Goal: Find contact information: Find contact information

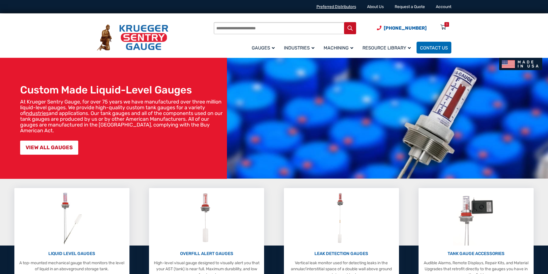
click at [340, 8] on link "Preferred Distributors" at bounding box center [336, 6] width 40 height 5
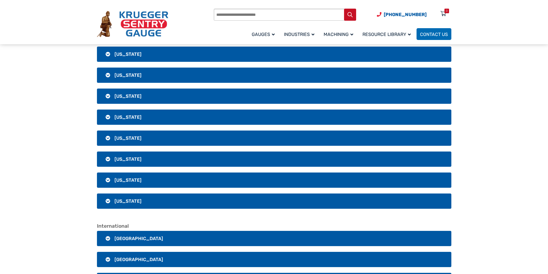
scroll to position [1180, 0]
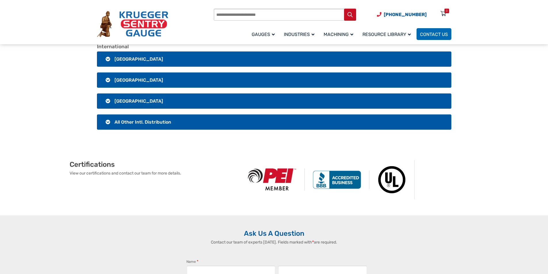
click at [146, 123] on span "All Other Intl. Distribution" at bounding box center [142, 121] width 57 height 5
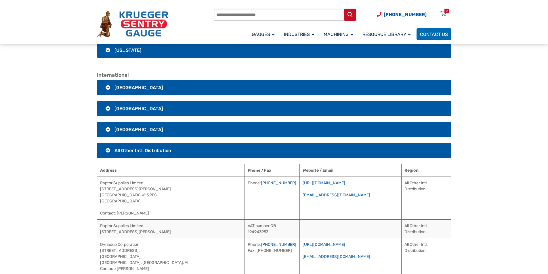
scroll to position [1122, 0]
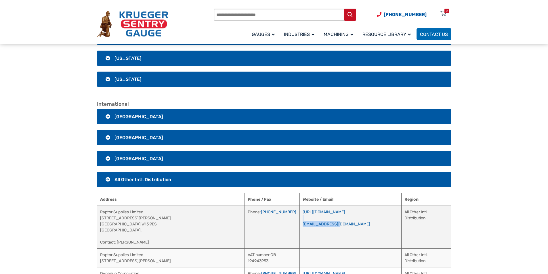
drag, startPoint x: 358, startPoint y: 220, endPoint x: 321, endPoint y: 228, distance: 37.1
click at [321, 228] on td "https://www.raptorsupplies.com/ saurabh@raptorsupplies.com" at bounding box center [350, 227] width 102 height 43
click at [343, 227] on td "https://www.raptorsupplies.com/ saurabh@raptorsupplies.com" at bounding box center [350, 227] width 102 height 43
drag, startPoint x: 348, startPoint y: 224, endPoint x: 285, endPoint y: 227, distance: 64.0
click at [299, 227] on td "https://www.raptorsupplies.com/ saurabh@raptorsupplies.com" at bounding box center [350, 227] width 102 height 43
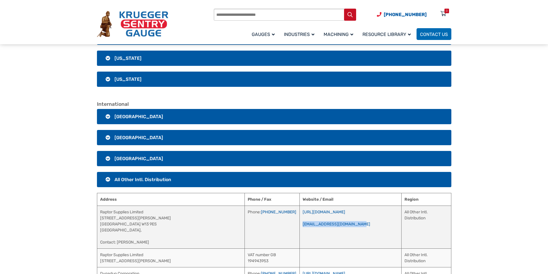
copy link "saurabh@raptorsupplies.com"
